Goal: Contribute content

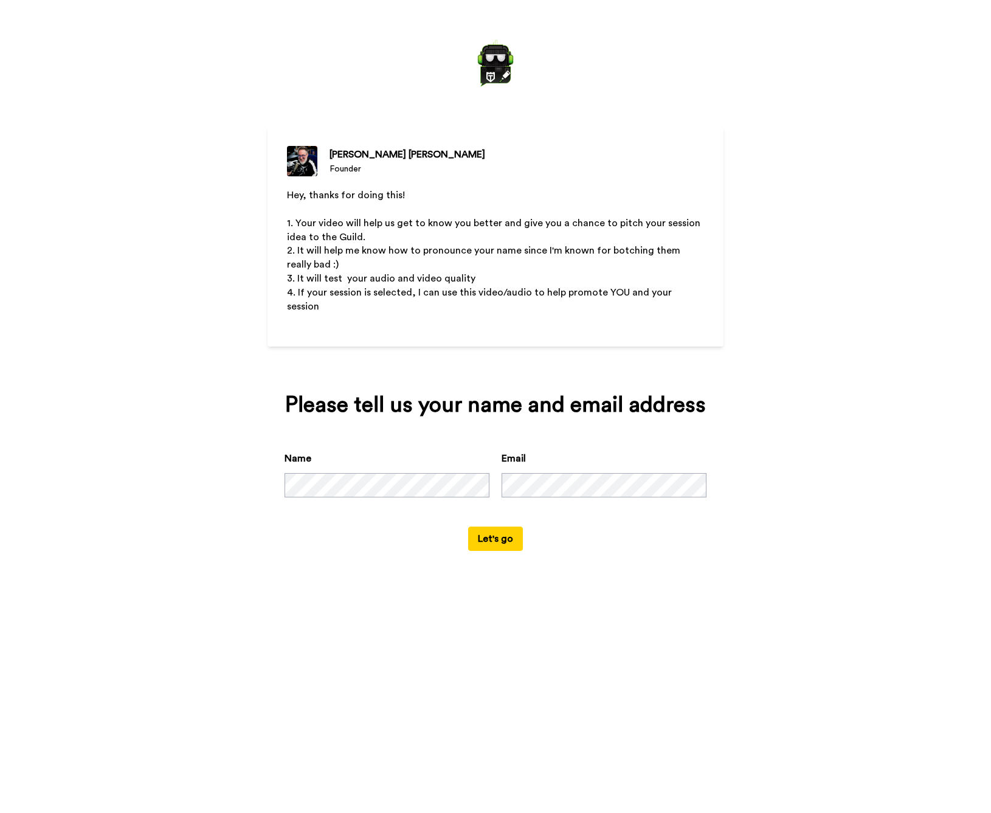
click at [503, 551] on button "Let's go" at bounding box center [495, 538] width 55 height 24
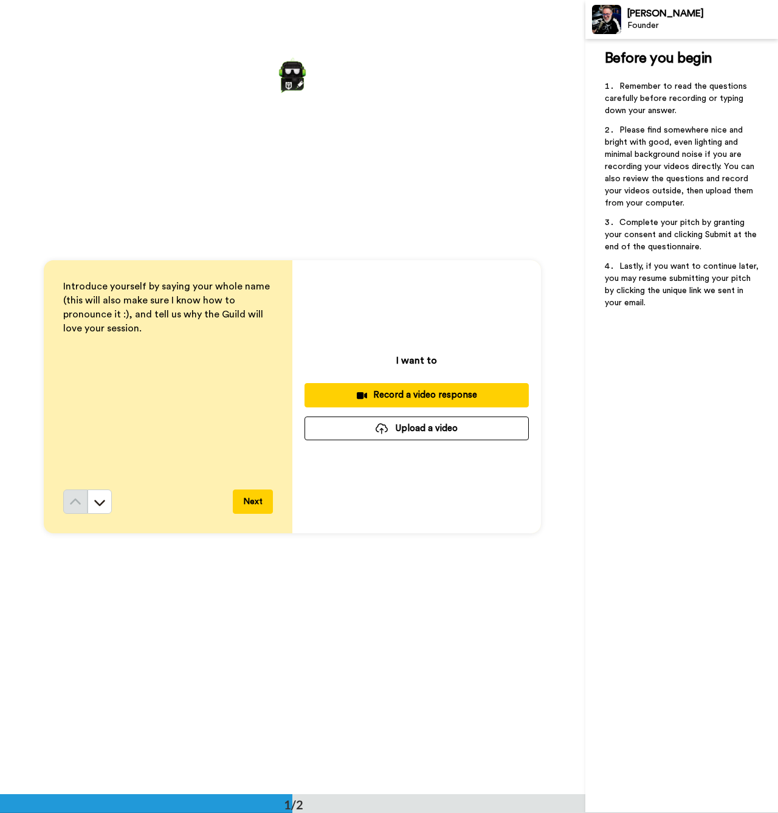
click at [440, 433] on button "Upload a video" at bounding box center [417, 428] width 224 height 24
click at [426, 439] on button "Upload a video" at bounding box center [417, 428] width 224 height 24
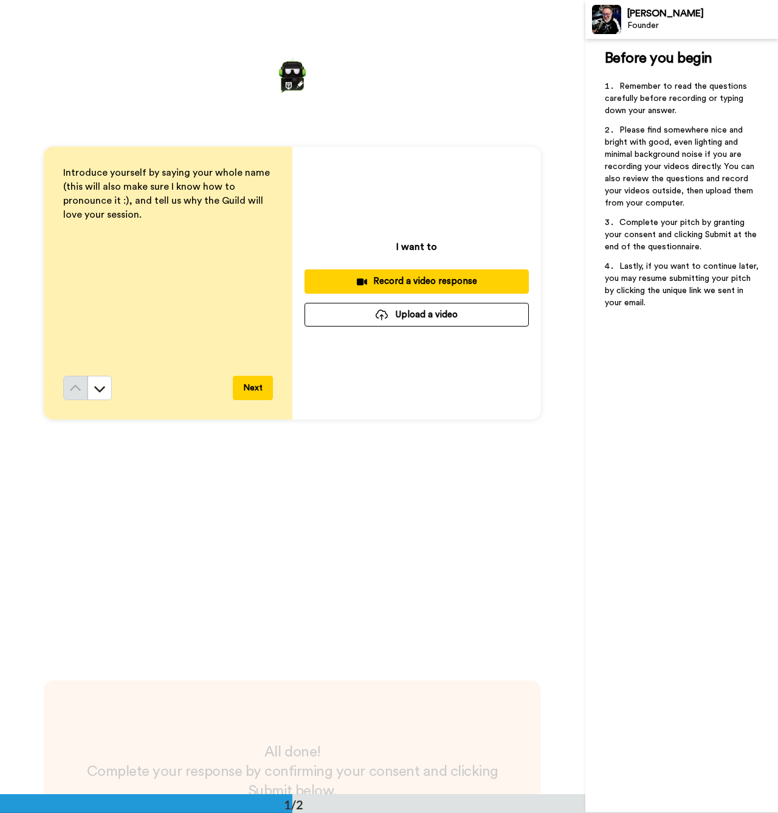
scroll to position [165, 0]
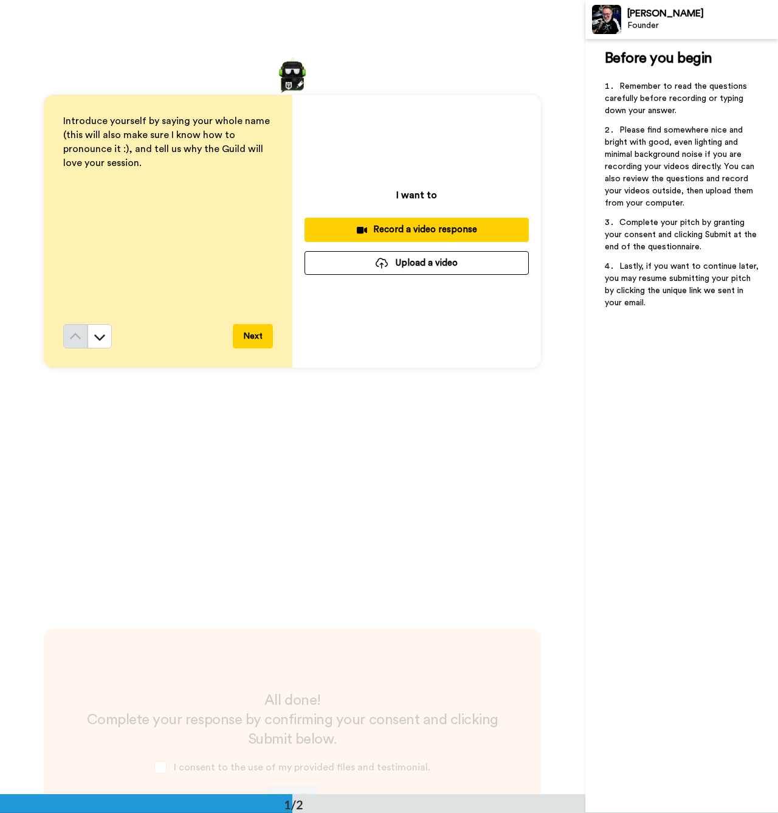
click at [415, 263] on button "Upload a video" at bounding box center [417, 263] width 224 height 24
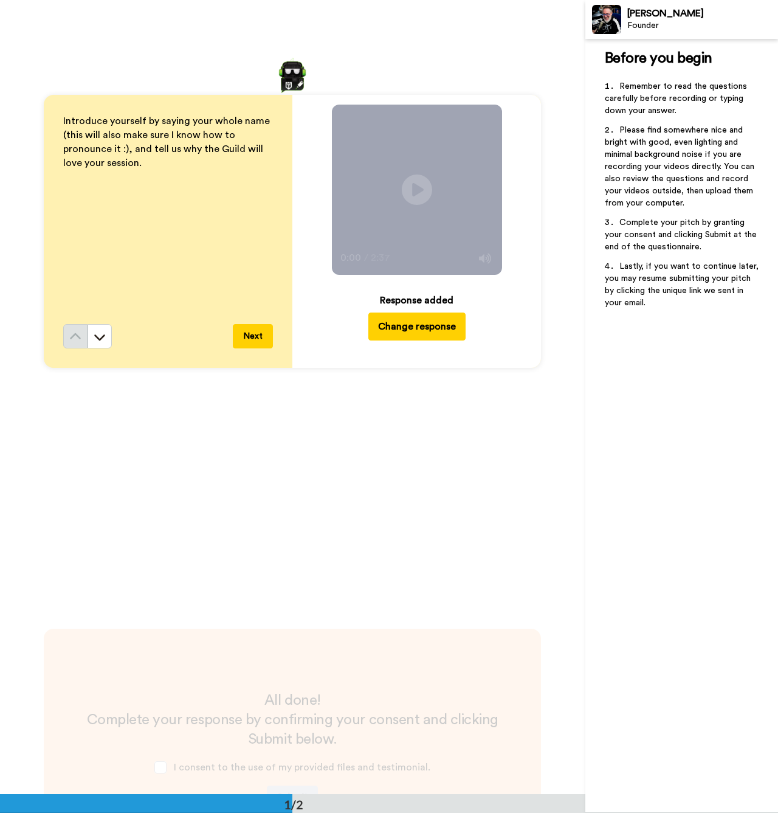
click at [239, 337] on button "Next" at bounding box center [253, 336] width 40 height 24
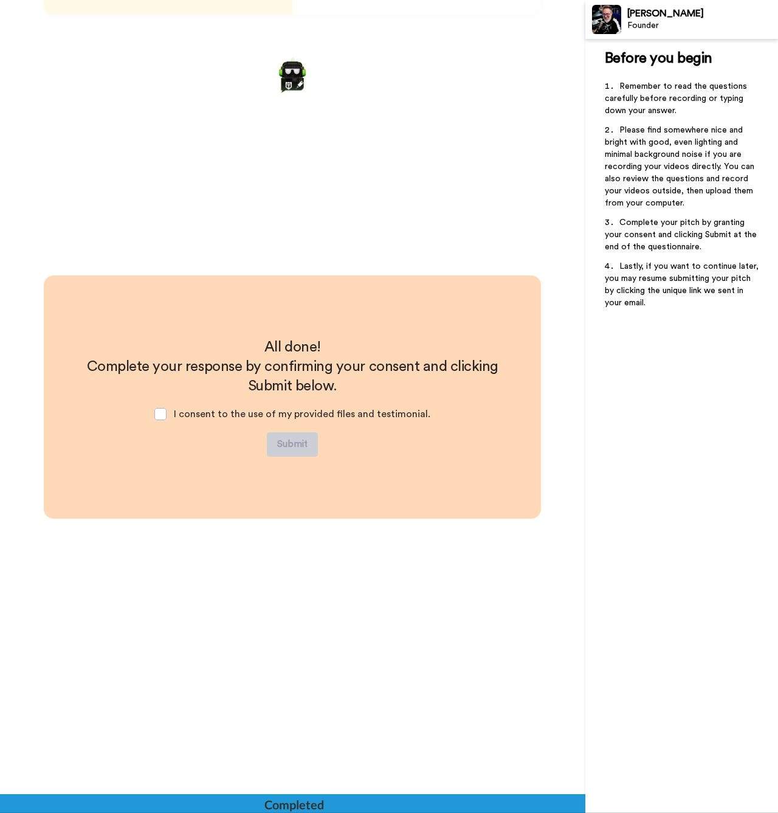
scroll to position [519, 0]
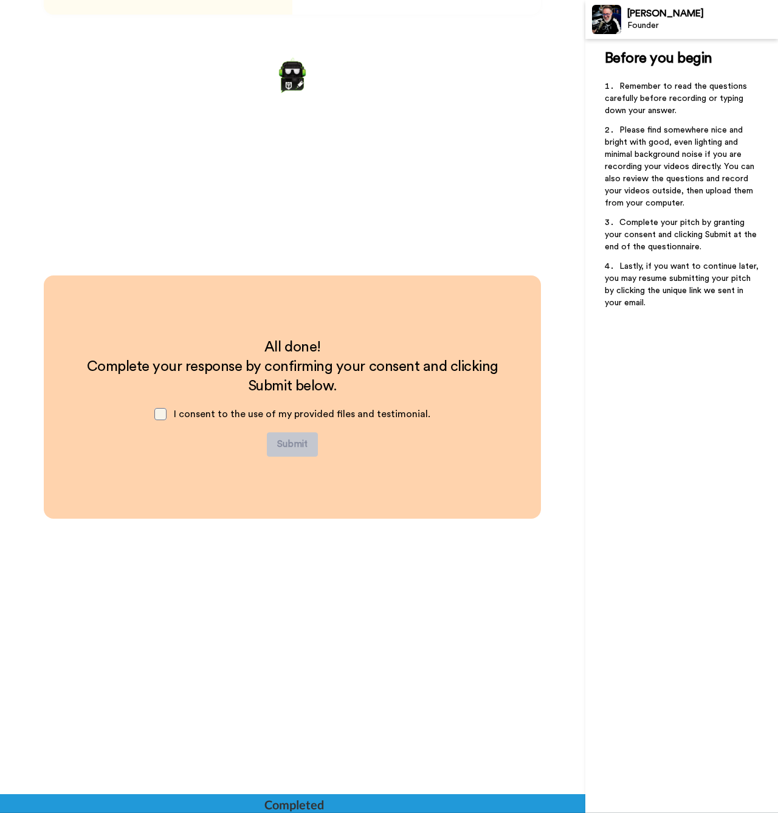
click at [165, 415] on span at bounding box center [160, 414] width 12 height 12
click at [301, 445] on button "Submit" at bounding box center [292, 444] width 51 height 24
